Goal: Find contact information: Obtain details needed to contact an individual or organization

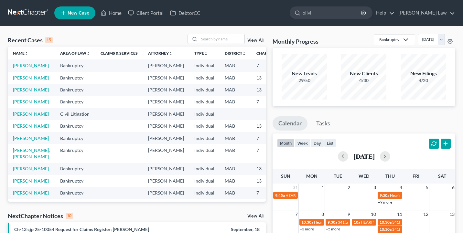
type input "olivia"
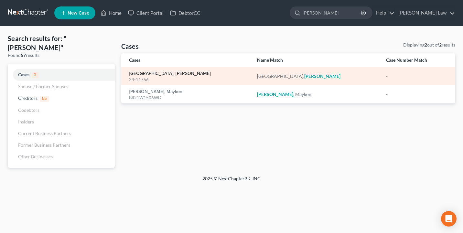
click at [144, 73] on link "[GEOGRAPHIC_DATA], [PERSON_NAME]" at bounding box center [170, 73] width 82 height 5
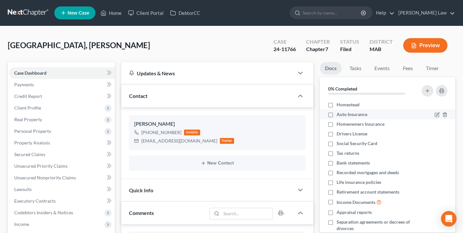
scroll to position [22, 0]
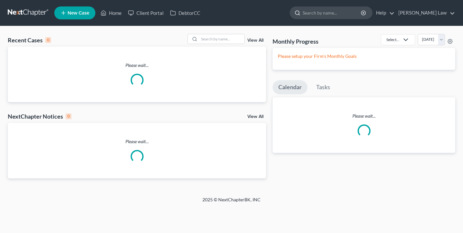
click at [362, 12] on input "search" at bounding box center [331, 13] width 59 height 12
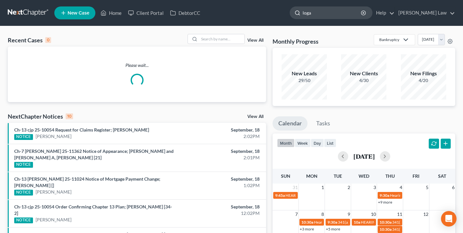
type input "[PERSON_NAME]"
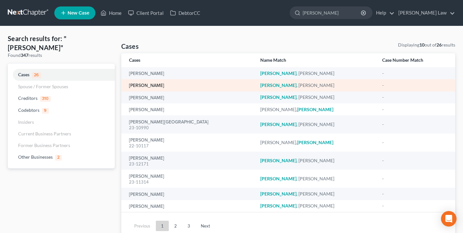
click at [155, 85] on link "[PERSON_NAME]" at bounding box center [146, 85] width 35 height 5
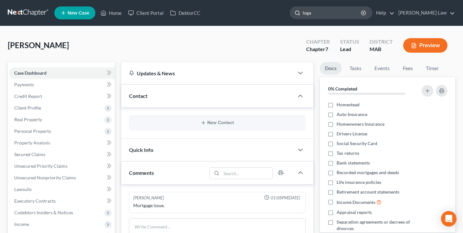
type input "[PERSON_NAME]"
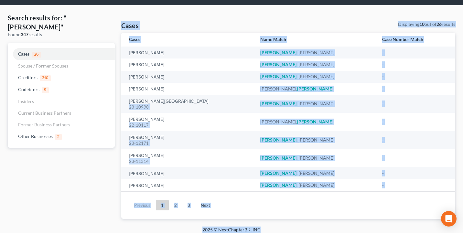
scroll to position [25, 0]
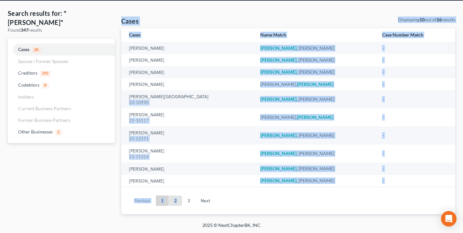
drag, startPoint x: 183, startPoint y: 33, endPoint x: 176, endPoint y: 200, distance: 167.8
click at [176, 200] on div "Search results for: "[PERSON_NAME]" Found 347 results Cases 26 Spouse / Former …" at bounding box center [231, 111] width 463 height 221
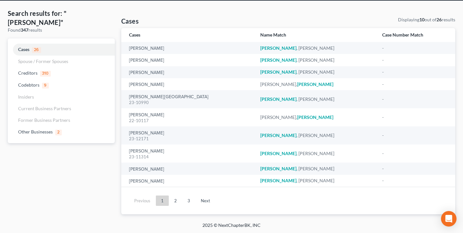
click at [106, 202] on div "Search results for: "[PERSON_NAME]" Found 347 results Cases 26 Spouse / Former …" at bounding box center [61, 111] width 113 height 205
click at [180, 199] on link "2" at bounding box center [175, 200] width 13 height 10
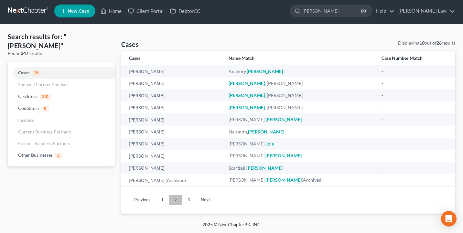
scroll to position [2, 0]
click at [188, 201] on link "3" at bounding box center [188, 200] width 13 height 10
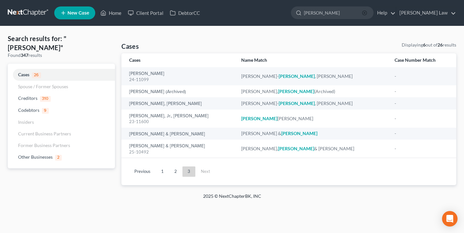
click at [367, 14] on icon "button" at bounding box center [364, 12] width 5 height 5
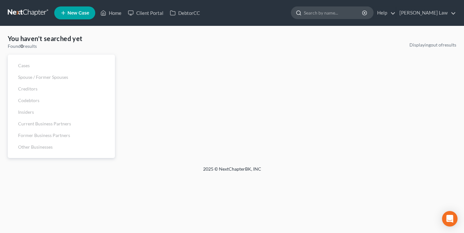
click at [362, 14] on input "search" at bounding box center [333, 13] width 59 height 12
type input "dusse"
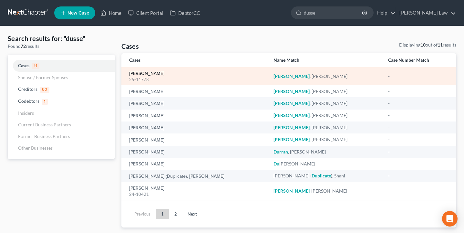
click at [150, 74] on link "[PERSON_NAME]" at bounding box center [146, 73] width 35 height 5
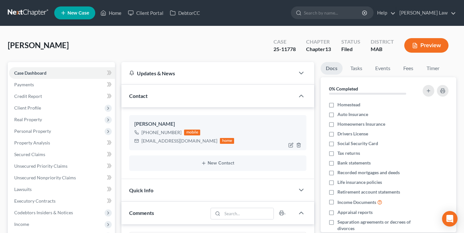
scroll to position [12, 0]
drag, startPoint x: 190, startPoint y: 142, endPoint x: 142, endPoint y: 143, distance: 48.1
click at [142, 143] on div "[EMAIL_ADDRESS][DOMAIN_NAME]" at bounding box center [180, 141] width 76 height 6
copy div "[EMAIL_ADDRESS][DOMAIN_NAME]"
click at [363, 16] on input "search" at bounding box center [333, 13] width 59 height 12
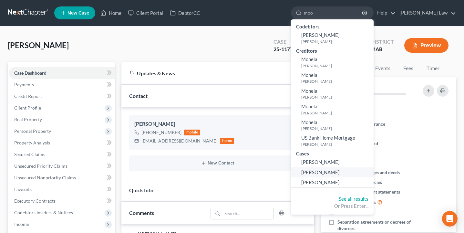
type input "moo"
click at [340, 169] on span "[PERSON_NAME]" at bounding box center [320, 172] width 38 height 6
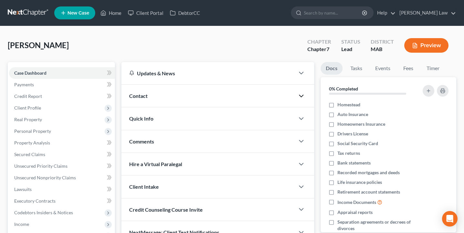
click at [303, 96] on icon "button" at bounding box center [302, 96] width 8 height 8
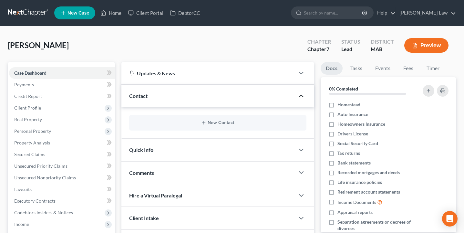
click at [303, 96] on polyline "button" at bounding box center [301, 96] width 4 height 2
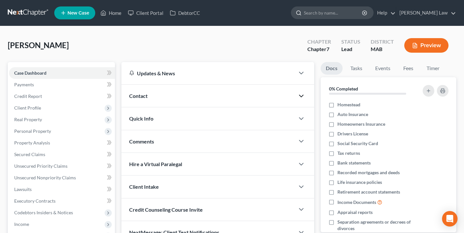
click at [348, 17] on input "search" at bounding box center [333, 13] width 59 height 12
type input "moo"
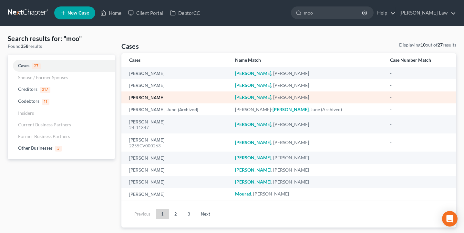
click at [147, 99] on link "[PERSON_NAME]" at bounding box center [146, 98] width 35 height 5
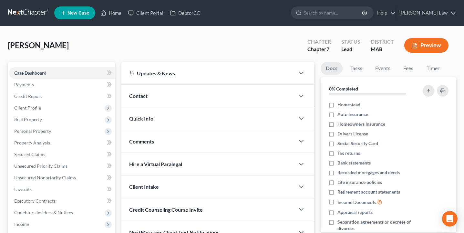
type input "m"
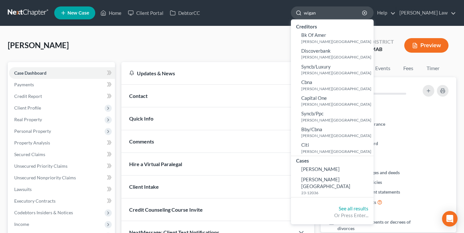
drag, startPoint x: 346, startPoint y: 13, endPoint x: 354, endPoint y: 11, distance: 8.3
click at [354, 11] on input "wigan" at bounding box center [333, 13] width 59 height 12
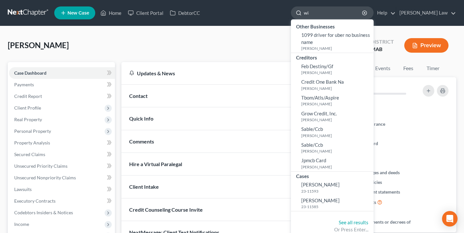
type input "w"
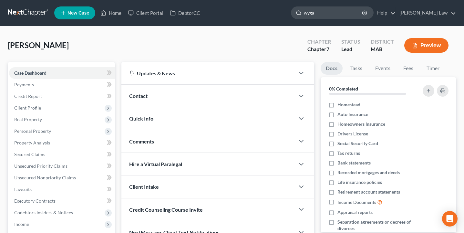
type input "wygan"
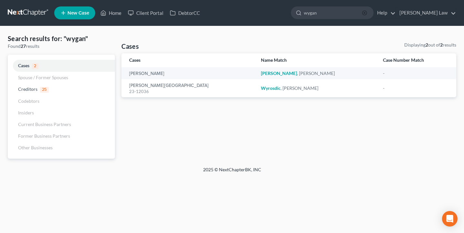
click at [367, 14] on icon "button" at bounding box center [364, 12] width 5 height 5
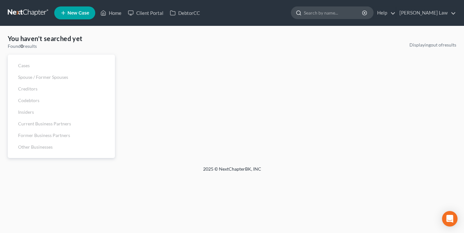
click at [361, 14] on input "search" at bounding box center [333, 13] width 59 height 12
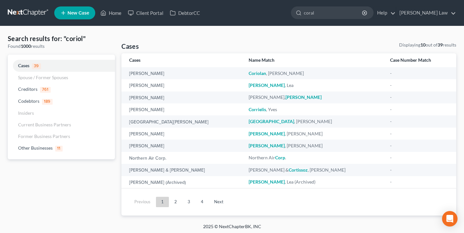
type input "coral"
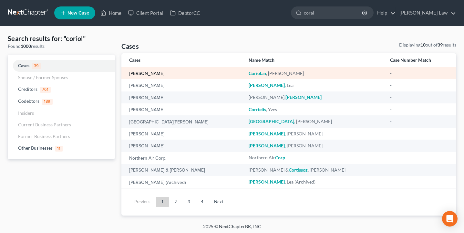
drag, startPoint x: 387, startPoint y: 0, endPoint x: 158, endPoint y: 73, distance: 239.8
click at [158, 73] on link "[PERSON_NAME]" at bounding box center [146, 73] width 35 height 5
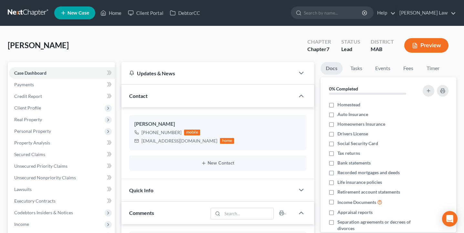
scroll to position [21, 0]
drag, startPoint x: 179, startPoint y: 133, endPoint x: 130, endPoint y: 122, distance: 49.9
click at [130, 122] on div "[PERSON_NAME] [PHONE_NUMBER] mobile [EMAIL_ADDRESS][DOMAIN_NAME] home" at bounding box center [217, 132] width 177 height 35
copy div "[PERSON_NAME] [PHONE_NUMBER]"
click at [255, 136] on div "[PHONE_NUMBER] mobile [EMAIL_ADDRESS][DOMAIN_NAME] home" at bounding box center [217, 136] width 167 height 17
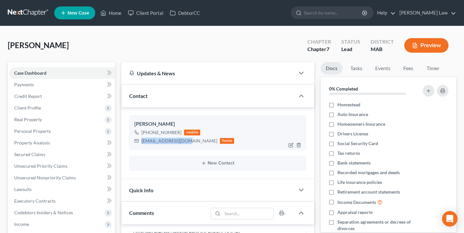
drag, startPoint x: 185, startPoint y: 141, endPoint x: 135, endPoint y: 141, distance: 50.1
click at [135, 141] on div "[EMAIL_ADDRESS][DOMAIN_NAME] home" at bounding box center [184, 141] width 100 height 8
copy div "[EMAIL_ADDRESS][DOMAIN_NAME]"
click at [351, 10] on input "search" at bounding box center [333, 13] width 59 height 12
type input "[PERSON_NAME]"
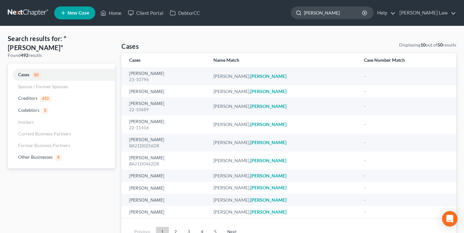
click at [340, 14] on input "[PERSON_NAME]" at bounding box center [333, 13] width 59 height 12
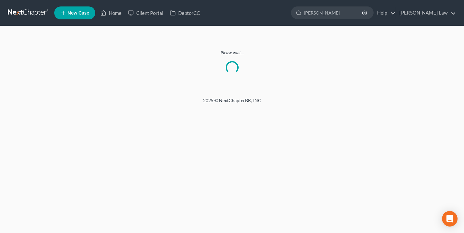
type input "[PERSON_NAME]"
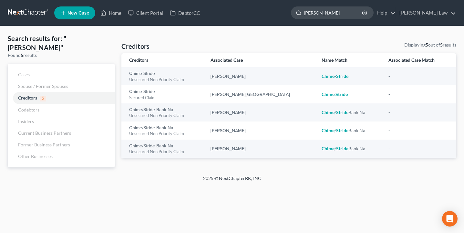
click at [374, 11] on div "[PERSON_NAME]" at bounding box center [332, 12] width 83 height 13
click at [367, 11] on icon "button" at bounding box center [364, 12] width 5 height 5
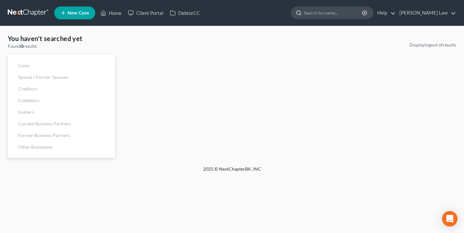
click at [360, 13] on input "search" at bounding box center [333, 13] width 59 height 12
type input "golbran"
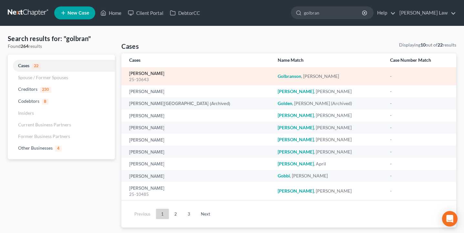
click at [156, 72] on link "[PERSON_NAME]" at bounding box center [146, 73] width 35 height 5
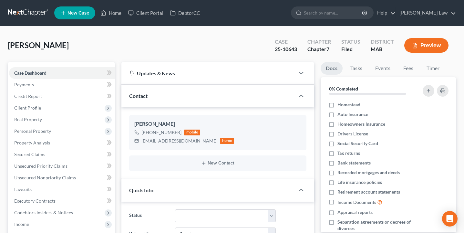
scroll to position [127, 0]
drag, startPoint x: 197, startPoint y: 143, endPoint x: 138, endPoint y: 143, distance: 59.4
click at [138, 143] on div "[EMAIL_ADDRESS][DOMAIN_NAME] home" at bounding box center [184, 141] width 100 height 8
copy div "[EMAIL_ADDRESS][DOMAIN_NAME]"
click at [363, 13] on input "search" at bounding box center [333, 13] width 59 height 12
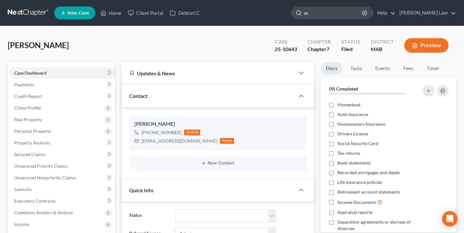
type input "ash"
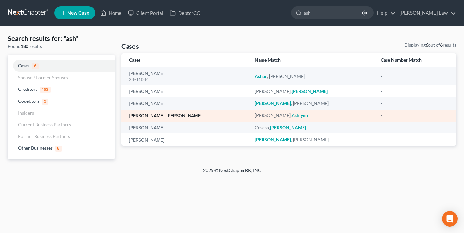
click at [156, 116] on link "[PERSON_NAME], [PERSON_NAME]" at bounding box center [165, 116] width 73 height 5
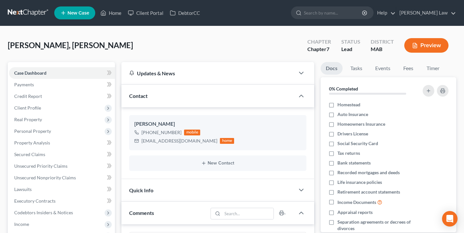
scroll to position [169, 0]
